Goal: Task Accomplishment & Management: Use online tool/utility

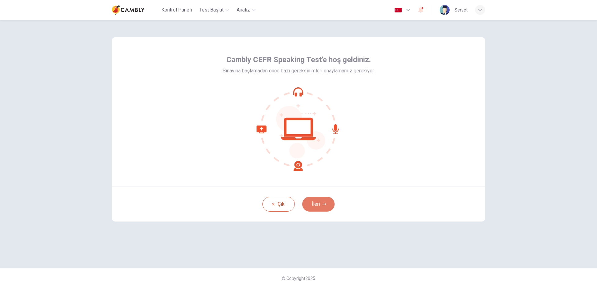
click at [316, 206] on button "İleri" at bounding box center [318, 204] width 32 height 15
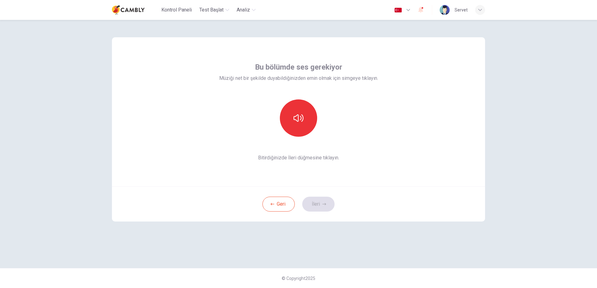
click at [309, 143] on div "Bu bölümde ses gerekiyor Müziği net bir şekilde duyabildiğinizden emin olmak iç…" at bounding box center [298, 112] width 159 height 100
click at [301, 129] on button "button" at bounding box center [298, 118] width 37 height 37
click at [318, 206] on button "İleri" at bounding box center [318, 204] width 32 height 15
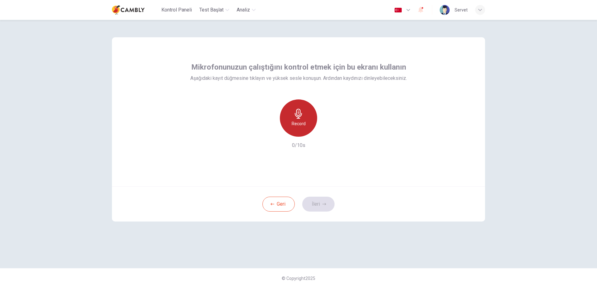
click at [285, 115] on div "Record" at bounding box center [298, 118] width 37 height 37
click at [324, 203] on icon "button" at bounding box center [325, 204] width 4 height 4
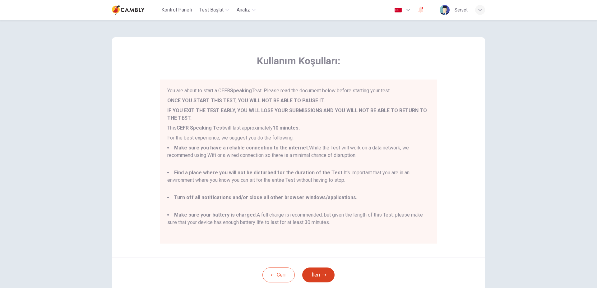
click at [313, 279] on button "İleri" at bounding box center [318, 275] width 32 height 15
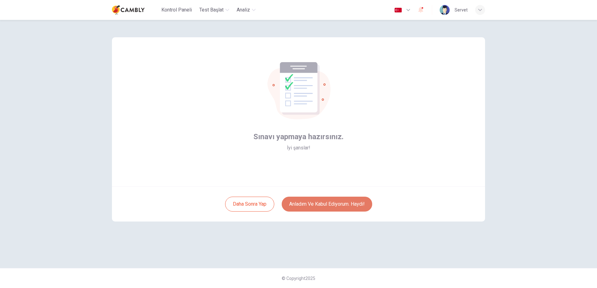
click at [314, 203] on button "Anladım ve kabul ediyorum. Haydi!" at bounding box center [327, 204] width 91 height 15
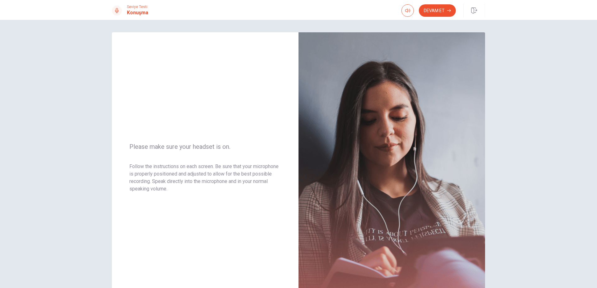
scroll to position [48, 0]
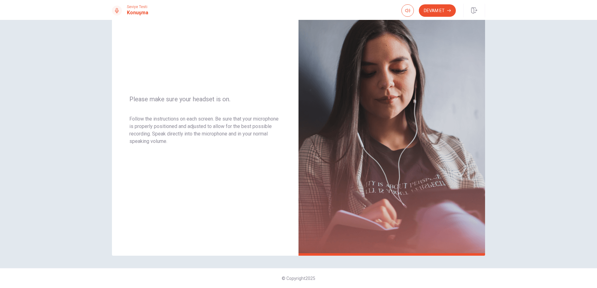
drag, startPoint x: 593, startPoint y: 179, endPoint x: 589, endPoint y: 140, distance: 39.7
click at [589, 140] on div "Please make sure your headset is on. Follow the instructions on each screen. Be…" at bounding box center [298, 154] width 597 height 268
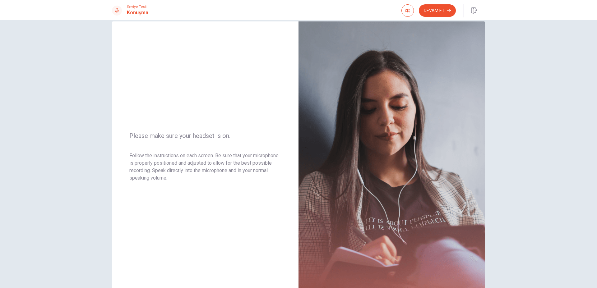
scroll to position [12, 0]
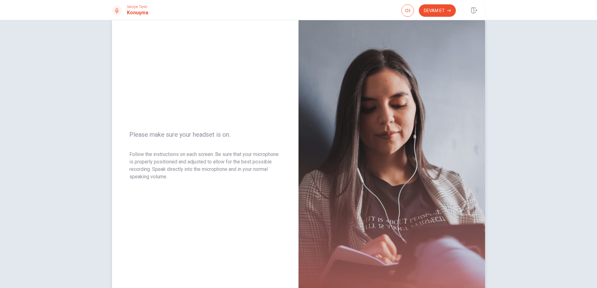
click at [387, 156] on img at bounding box center [392, 155] width 187 height 271
click at [236, 166] on p "Follow the instructions on each screen. Be sure that your microphone is properl…" at bounding box center [205, 166] width 152 height 30
drag, startPoint x: 167, startPoint y: 159, endPoint x: 217, endPoint y: 160, distance: 50.7
click at [217, 160] on p "Follow the instructions on each screen. Be sure that your microphone is properl…" at bounding box center [205, 166] width 152 height 30
drag, startPoint x: 206, startPoint y: 159, endPoint x: 235, endPoint y: 156, distance: 28.8
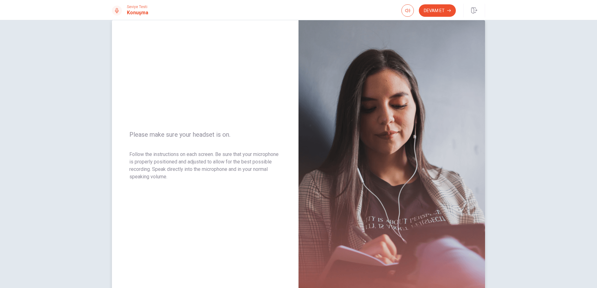
click at [235, 156] on p "Follow the instructions on each screen. Be sure that your microphone is properl…" at bounding box center [205, 166] width 152 height 30
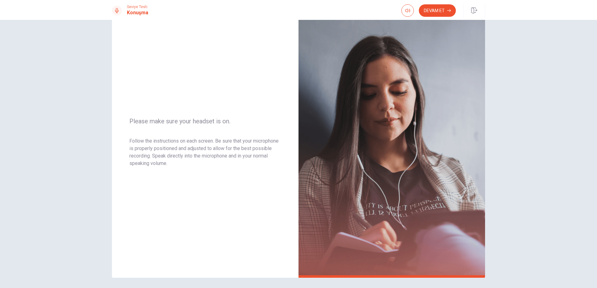
scroll to position [0, 0]
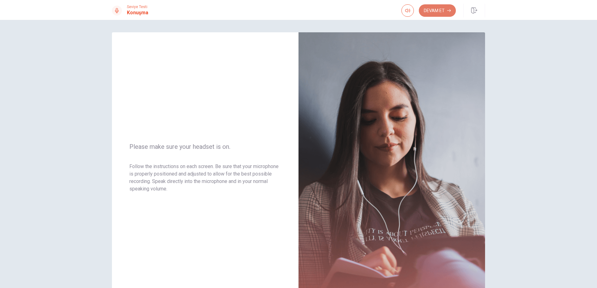
click at [431, 9] on button "Devam Et" at bounding box center [437, 10] width 37 height 12
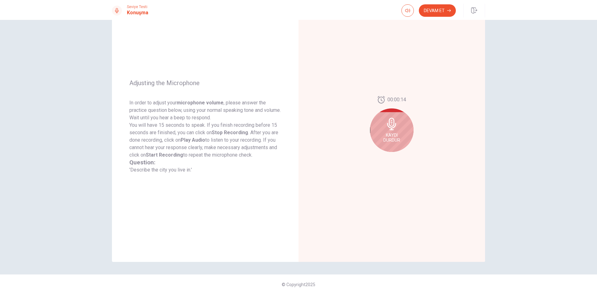
scroll to position [45, 0]
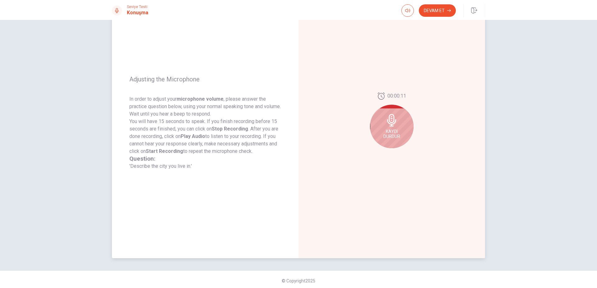
drag, startPoint x: 394, startPoint y: 136, endPoint x: 364, endPoint y: 164, distance: 40.3
click at [370, 148] on div "Kaydı Durdur" at bounding box center [392, 127] width 44 height 44
click at [402, 124] on div at bounding box center [392, 122] width 44 height 44
click at [397, 151] on icon "Play Audio" at bounding box center [399, 153] width 4 height 4
click at [383, 152] on icon "Record Again" at bounding box center [385, 153] width 4 height 4
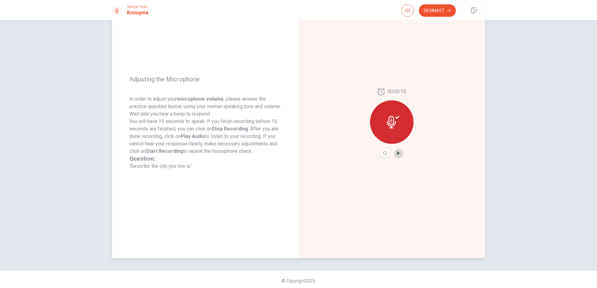
click at [397, 156] on button "Play Audio" at bounding box center [398, 153] width 9 height 9
click at [397, 156] on button "Pause Audio" at bounding box center [398, 153] width 9 height 9
click at [433, 11] on button "Devam Et" at bounding box center [437, 10] width 37 height 12
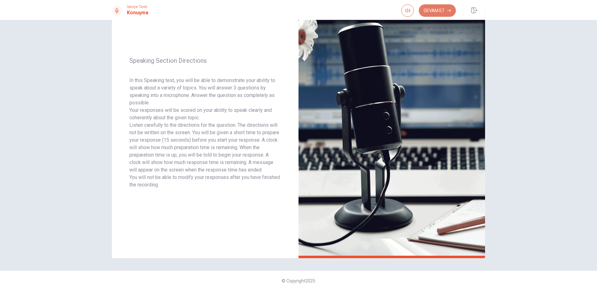
click at [429, 13] on button "Devam Et" at bounding box center [437, 10] width 37 height 12
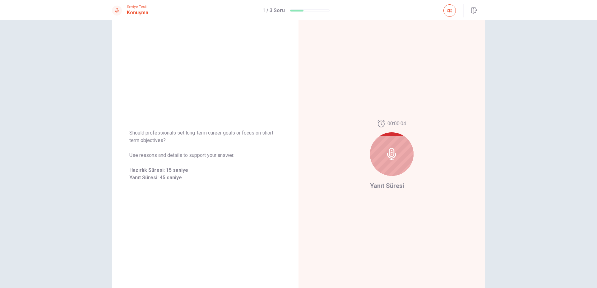
scroll to position [0, 0]
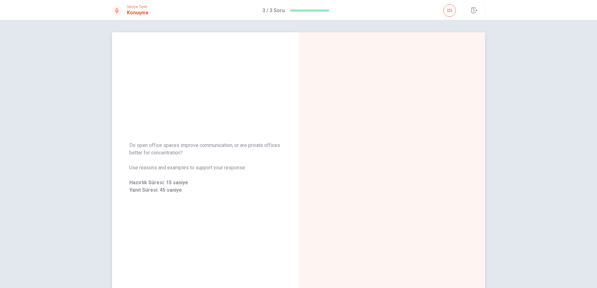
drag, startPoint x: 203, startPoint y: 152, endPoint x: 129, endPoint y: 145, distance: 74.4
click at [129, 145] on span "Do open office spaces improve communication, or are private offices better for …" at bounding box center [205, 149] width 152 height 15
drag, startPoint x: 129, startPoint y: 145, endPoint x: 193, endPoint y: 156, distance: 64.3
click at [193, 156] on span "Do open office spaces improve communication, or are private offices better for …" at bounding box center [205, 149] width 152 height 15
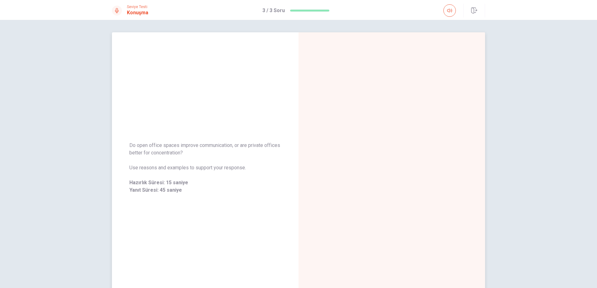
click at [193, 156] on span "Do open office spaces improve communication, or are private offices better for …" at bounding box center [205, 149] width 152 height 15
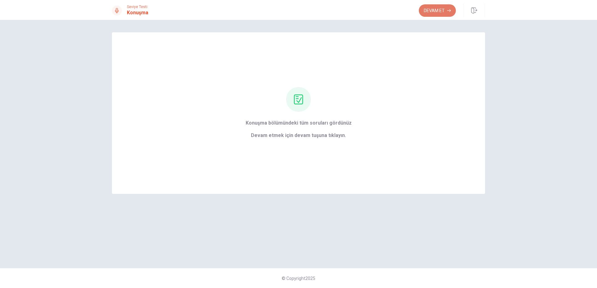
click at [421, 14] on button "Devam Et" at bounding box center [437, 10] width 37 height 12
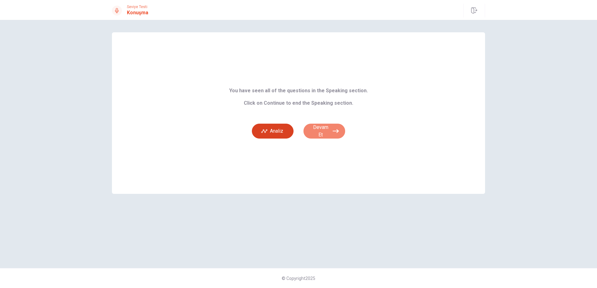
drag, startPoint x: 321, startPoint y: 134, endPoint x: 287, endPoint y: 136, distance: 33.3
click at [289, 137] on div "Analiz Devam Et" at bounding box center [298, 127] width 139 height 22
click at [284, 133] on button "Analiz" at bounding box center [273, 131] width 42 height 15
